Goal: Navigation & Orientation: Find specific page/section

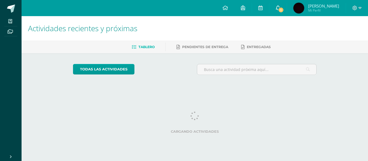
click at [285, 14] on link "1" at bounding box center [278, 8] width 17 height 16
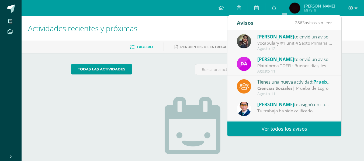
click at [55, 53] on div "Actividades recientes y próximas Tablero Pendientes de entrega Entregadas todas…" at bounding box center [193, 117] width 343 height 203
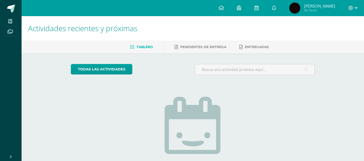
drag, startPoint x: 46, startPoint y: 154, endPoint x: 84, endPoint y: 7, distance: 152.7
